Goal: Task Accomplishment & Management: Manage account settings

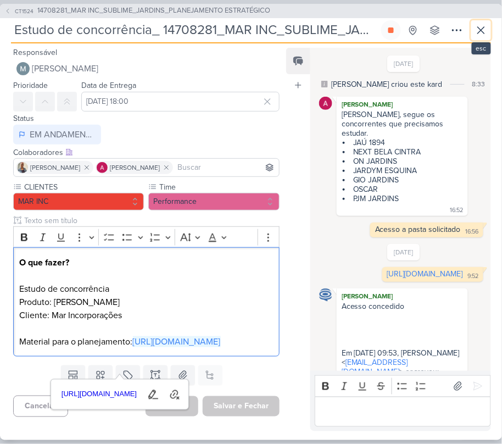
scroll to position [383, 0]
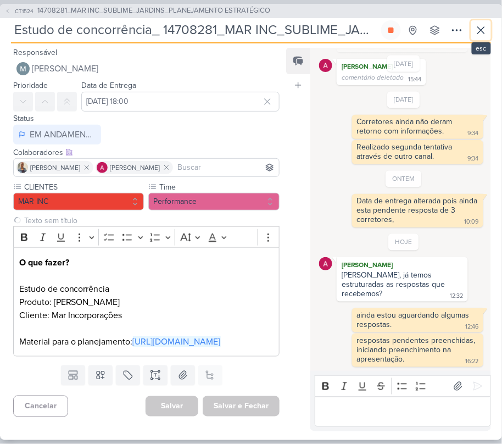
click at [483, 33] on icon at bounding box center [480, 30] width 13 height 13
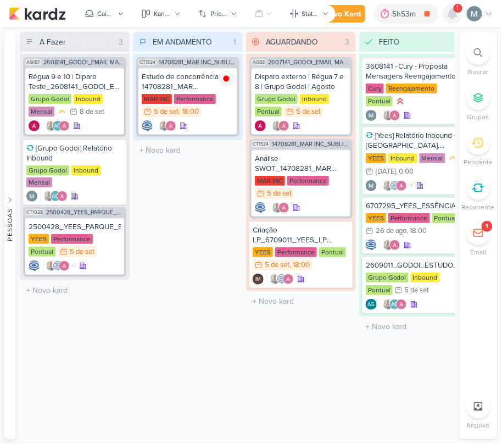
click at [450, 16] on icon at bounding box center [452, 14] width 9 height 10
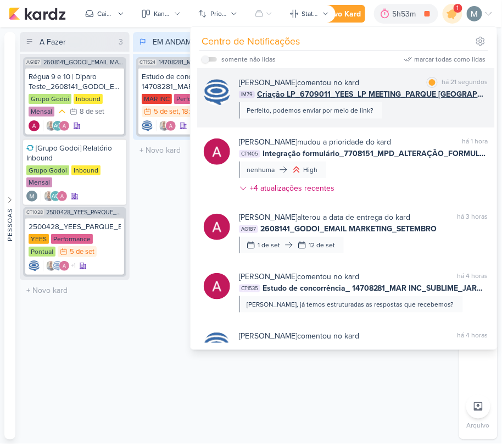
click at [398, 93] on span "Criação LP_6709011_YEES_LP MEETING_PARQUE [GEOGRAPHIC_DATA]" at bounding box center [372, 94] width 231 height 12
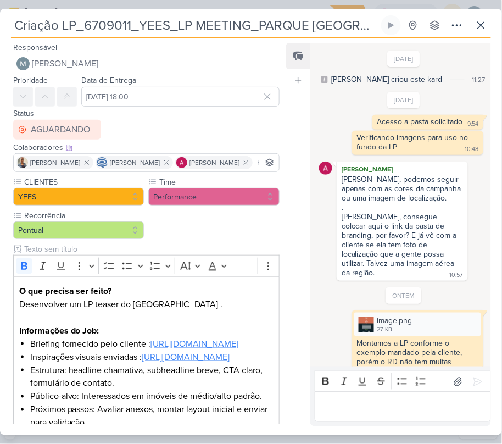
scroll to position [651, 0]
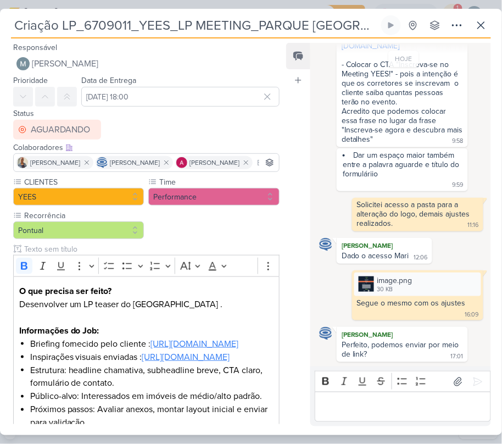
click at [396, 402] on p "Editor editing area: main" at bounding box center [403, 406] width 165 height 13
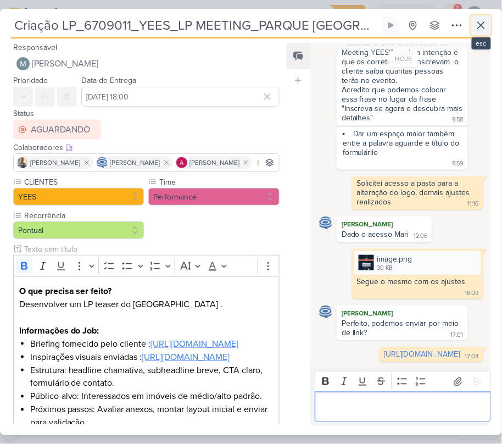
click at [484, 25] on icon at bounding box center [480, 25] width 13 height 13
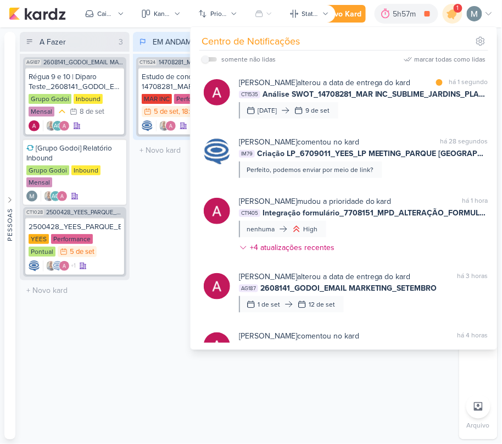
click at [138, 189] on div "EM ANDAMENTO 1 Mover Para Esquerda Mover Para Direita [GEOGRAPHIC_DATA] CT1524 …" at bounding box center [188, 235] width 110 height 407
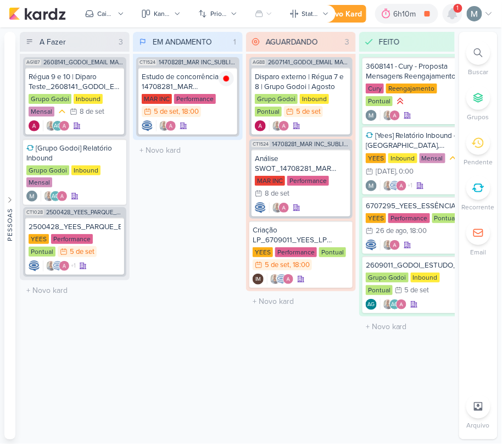
click at [444, 12] on div at bounding box center [453, 14] width 20 height 20
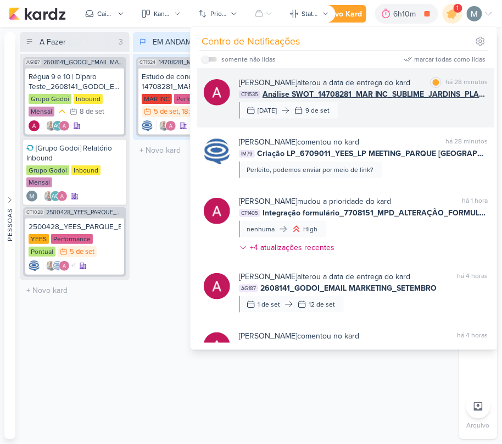
click at [374, 86] on div "[PERSON_NAME] alterou a data de entrega do kard" at bounding box center [325, 83] width 172 height 12
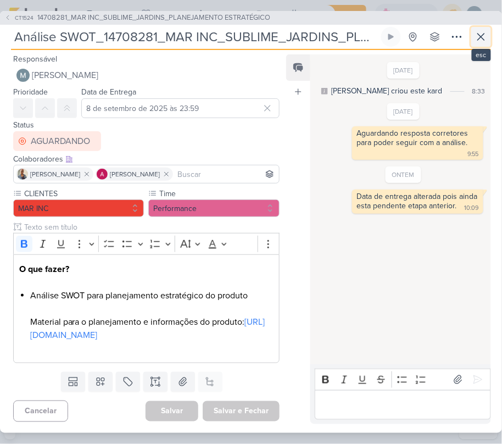
click at [482, 41] on icon at bounding box center [480, 36] width 13 height 13
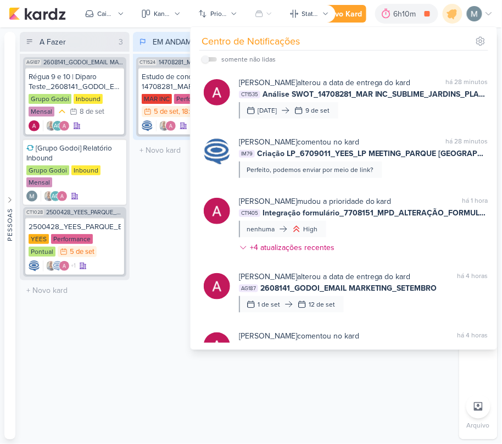
click at [150, 200] on div "EM ANDAMENTO 1 Mover Para Esquerda Mover Para Direita [GEOGRAPHIC_DATA] CT1524 …" at bounding box center [188, 235] width 110 height 407
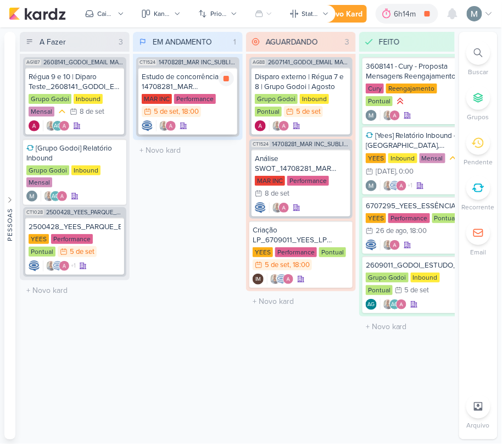
click at [205, 94] on div "Performance" at bounding box center [195, 99] width 42 height 10
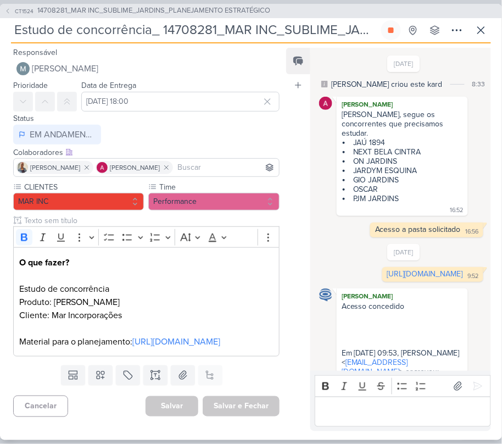
scroll to position [383, 0]
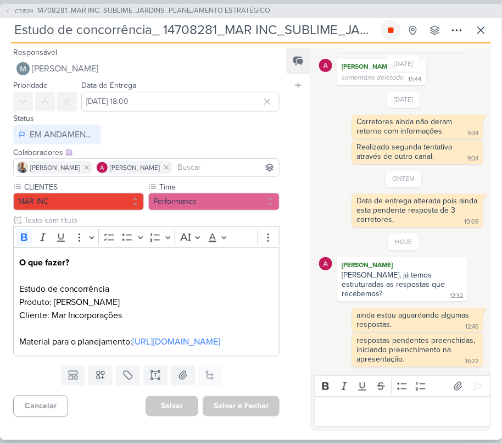
click at [389, 29] on icon at bounding box center [390, 29] width 5 height 5
click at [411, 416] on p "Editor editing area: main" at bounding box center [403, 411] width 165 height 13
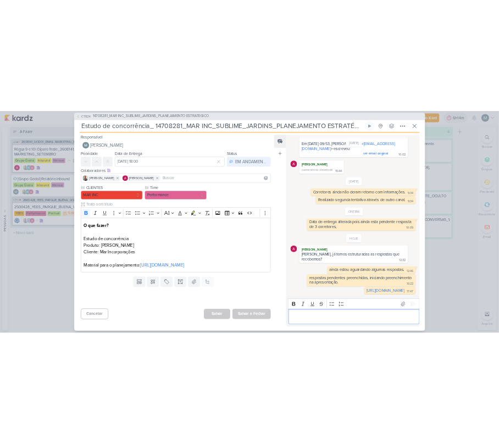
scroll to position [303, 0]
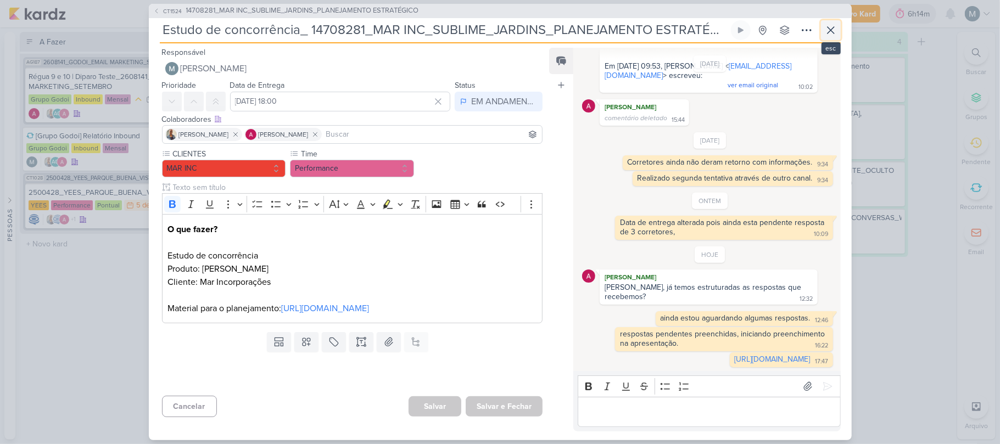
click at [501, 31] on icon at bounding box center [830, 30] width 13 height 13
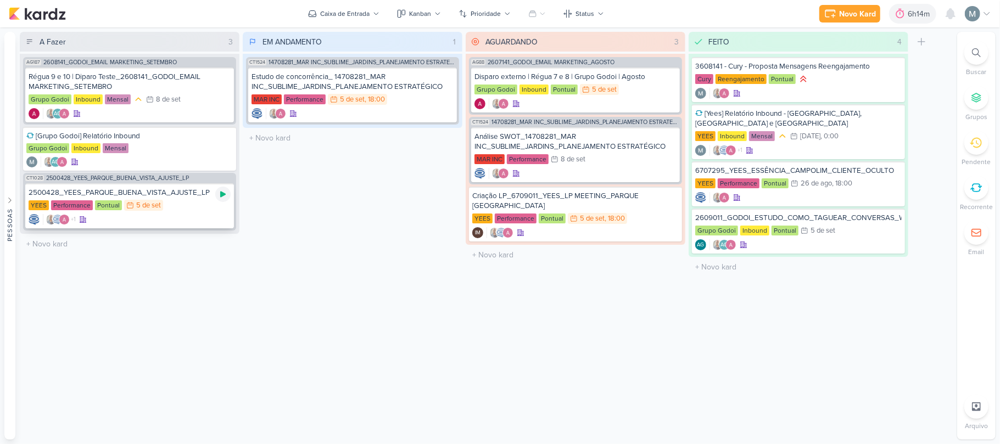
click at [219, 194] on icon at bounding box center [223, 194] width 9 height 9
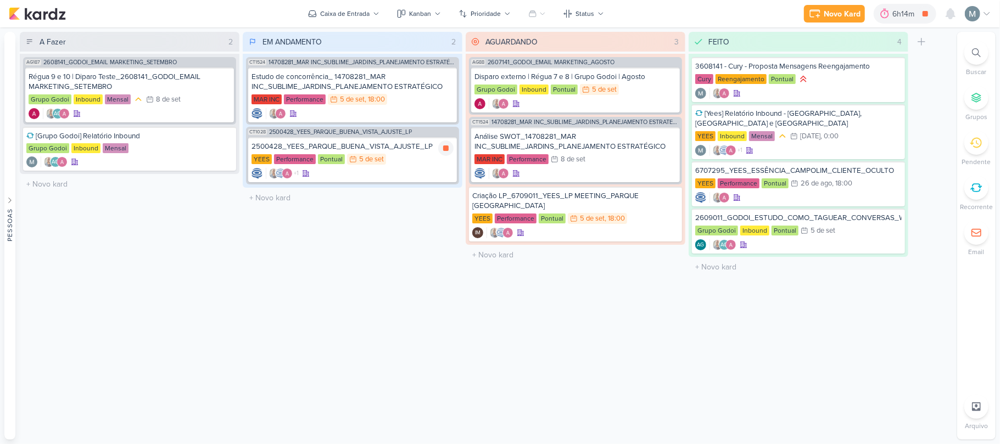
click at [363, 142] on div "2500428_YEES_PARQUE_BUENA_VISTA_AJUSTE_LP" at bounding box center [352, 147] width 202 height 10
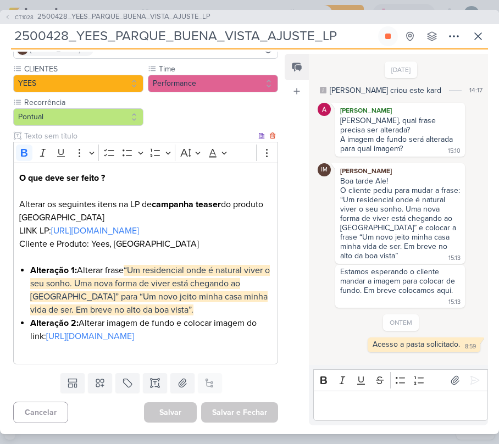
scroll to position [181, 0]
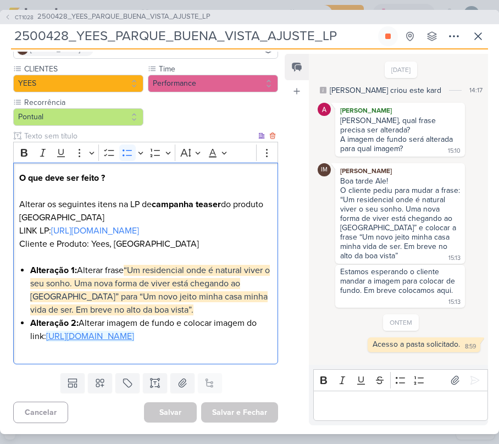
click at [134, 331] on link "[URL][DOMAIN_NAME]" at bounding box center [90, 336] width 88 height 11
click at [409, 323] on div "ONTEM Acesso a pasta solicitado. 8:59 8:59 [GEOGRAPHIC_DATA]" at bounding box center [400, 333] width 167 height 38
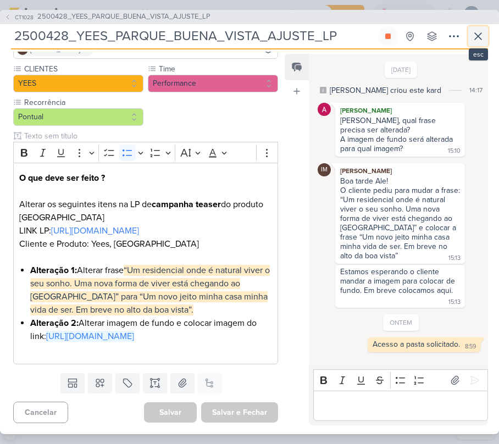
click at [468, 36] on button at bounding box center [478, 36] width 20 height 20
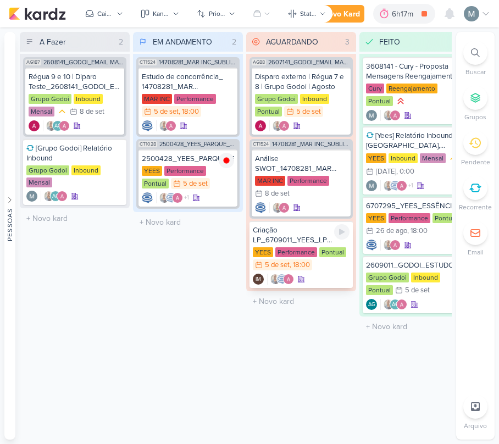
click at [291, 251] on div "Performance" at bounding box center [296, 252] width 42 height 10
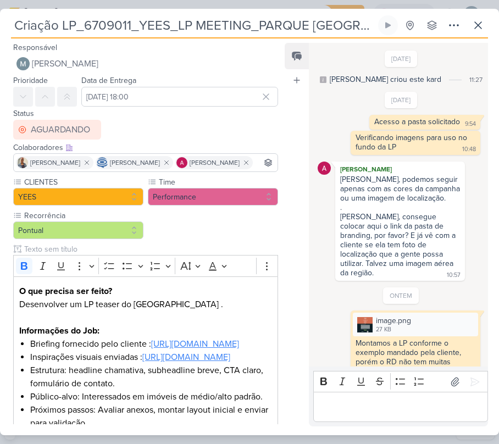
scroll to position [682, 0]
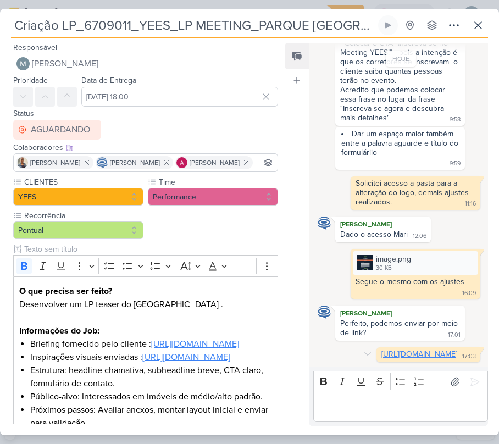
click at [418, 356] on link "[URL][DOMAIN_NAME]" at bounding box center [419, 353] width 76 height 9
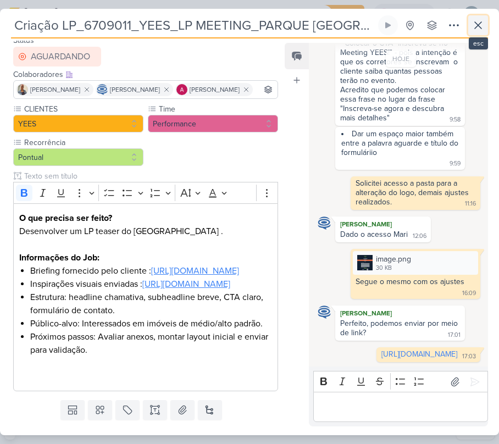
click at [479, 32] on button at bounding box center [478, 25] width 20 height 20
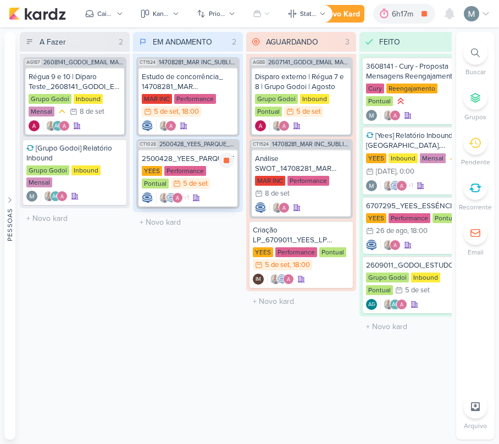
click at [224, 182] on div "YEES Performance Pontual 5/9 [DATE]" at bounding box center [188, 178] width 92 height 24
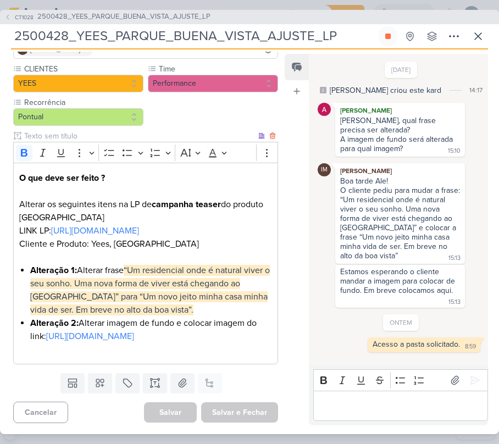
scroll to position [181, 0]
click at [405, 398] on div "Editor editing area: main" at bounding box center [400, 405] width 175 height 30
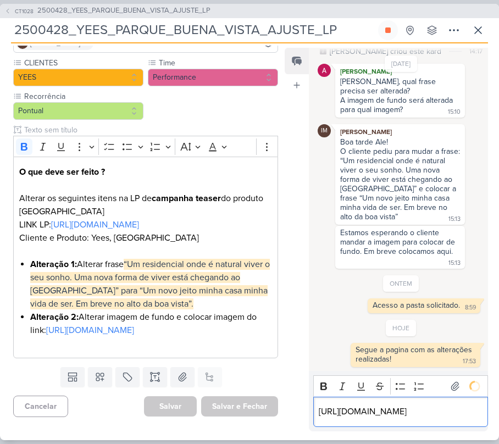
scroll to position [63, 0]
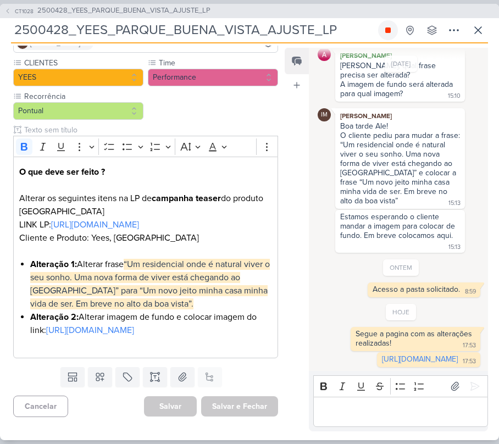
click at [391, 27] on icon at bounding box center [387, 30] width 9 height 9
click at [484, 32] on icon at bounding box center [477, 30] width 13 height 13
